Goal: Transaction & Acquisition: Purchase product/service

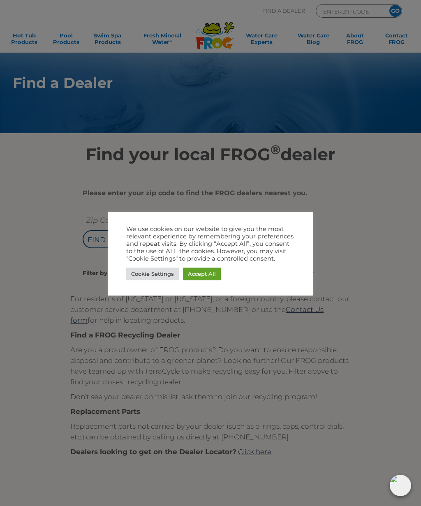
click at [206, 273] on link "Accept All" at bounding box center [202, 274] width 38 height 13
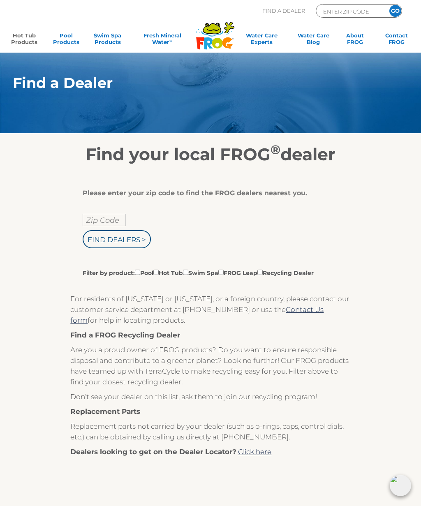
click at [25, 39] on link "Hot Tub Products" at bounding box center [24, 40] width 32 height 16
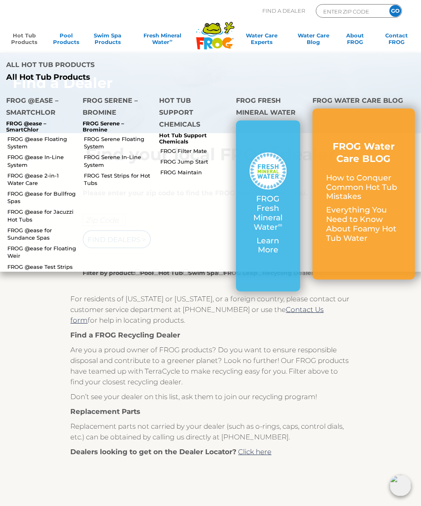
click at [25, 135] on link "FROG @ease Floating System" at bounding box center [41, 142] width 69 height 15
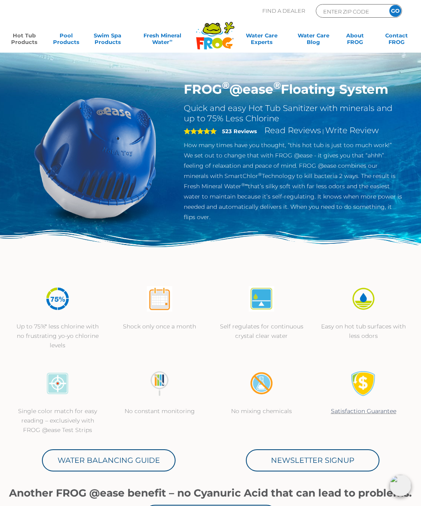
click at [334, 86] on h1 "FROG ® @ease ® Floating System" at bounding box center [293, 89] width 218 height 16
click at [343, 93] on h1 "FROG ® @ease ® Floating System" at bounding box center [293, 89] width 218 height 16
click at [346, 105] on h2 "Quick and easy Hot Tub Sanitizer with minerals and up to 75% Less Chlorine" at bounding box center [293, 113] width 218 height 21
click at [340, 15] on input "ENTER ZIP CODE" at bounding box center [350, 11] width 56 height 9
type input "ENTER ZIP CODE"
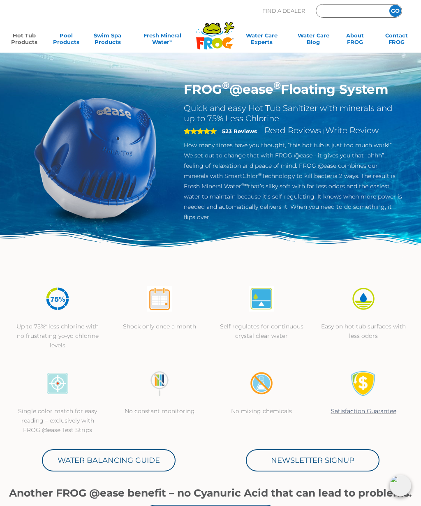
click at [341, 9] on input "Zip Code Form" at bounding box center [350, 11] width 56 height 9
type input "46158"
click at [395, 11] on input "GO" at bounding box center [396, 11] width 12 height 12
click at [397, 10] on input "GO" at bounding box center [396, 11] width 12 height 12
click at [390, 15] on input "GO" at bounding box center [396, 11] width 12 height 12
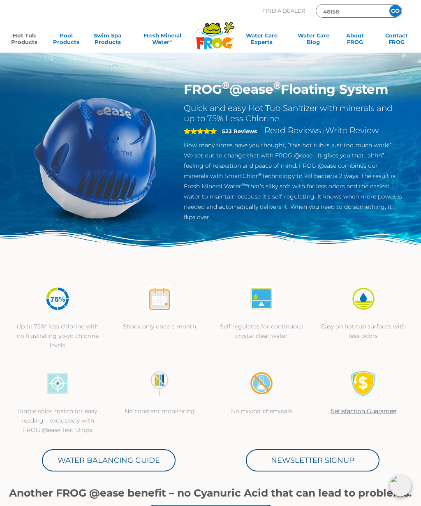
click at [392, 14] on input "GO" at bounding box center [396, 11] width 12 height 12
click at [396, 11] on input "GO" at bounding box center [396, 11] width 12 height 12
